Goal: Go to known website: Go to known website

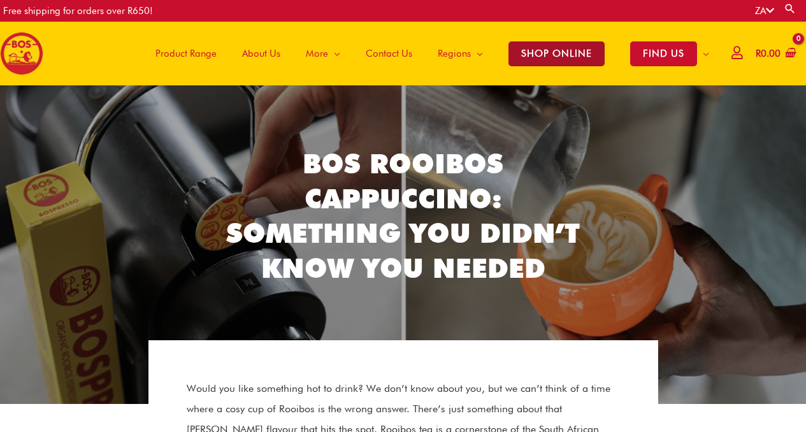
click at [390, 53] on span "SHOP ONLINE" at bounding box center [556, 53] width 96 height 25
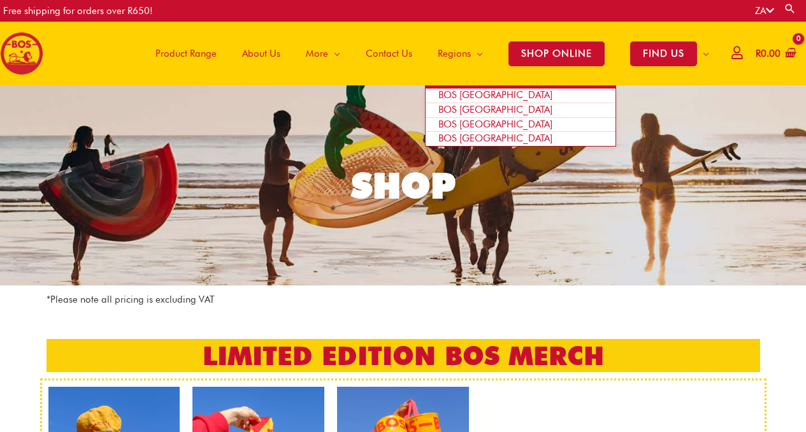
click at [471, 108] on span "BOS [GEOGRAPHIC_DATA]" at bounding box center [495, 109] width 114 height 11
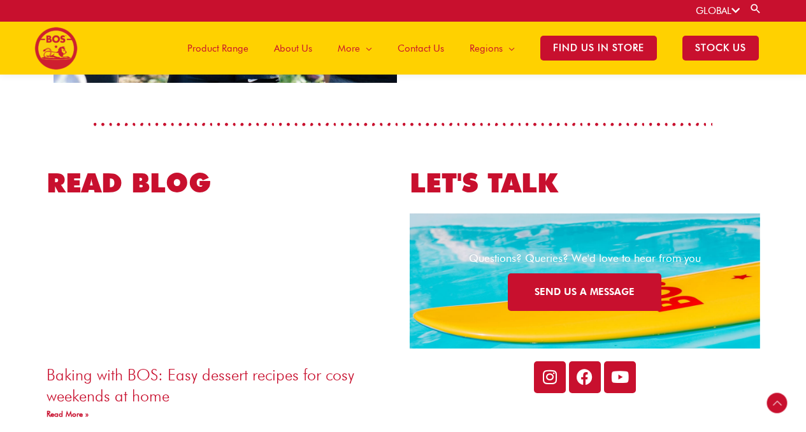
scroll to position [2123, 0]
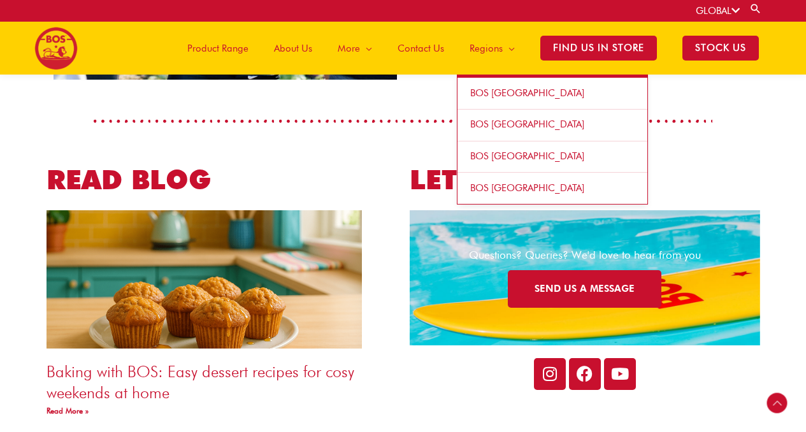
click at [485, 153] on span "BOS [GEOGRAPHIC_DATA]" at bounding box center [527, 155] width 114 height 11
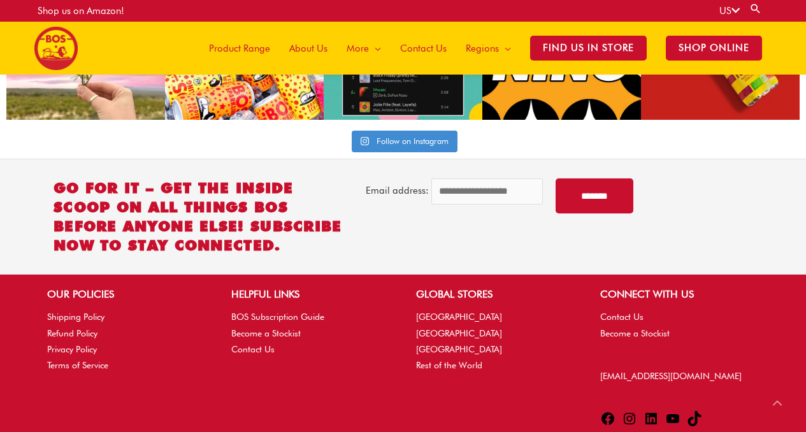
scroll to position [3268, 0]
